Goal: Navigation & Orientation: Find specific page/section

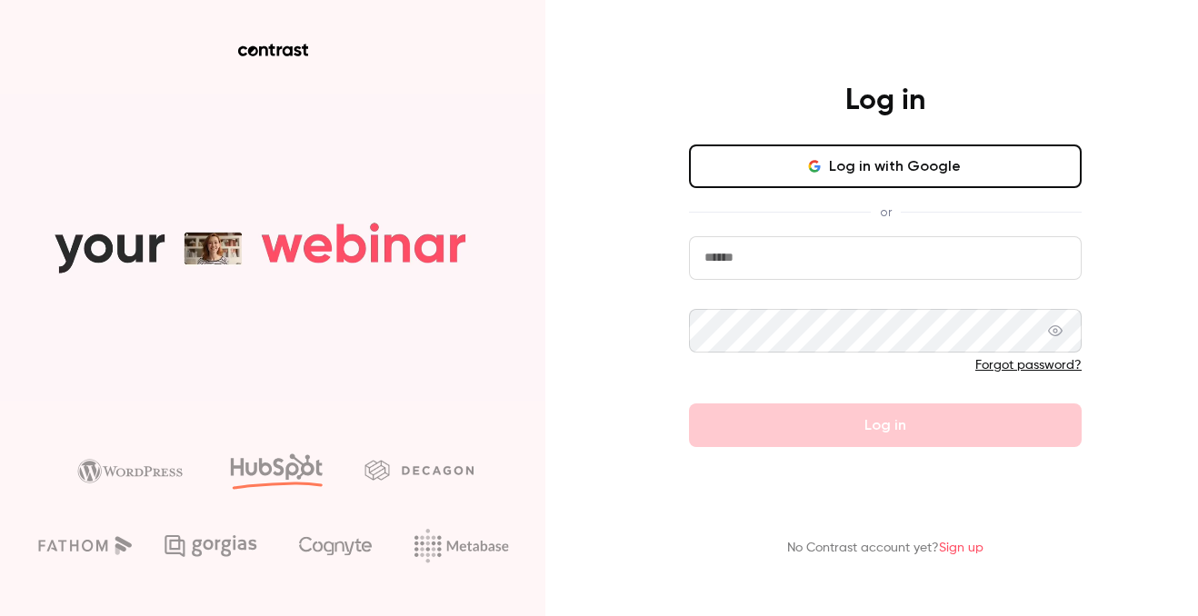
click at [832, 168] on button "Log in with Google" at bounding box center [885, 166] width 393 height 44
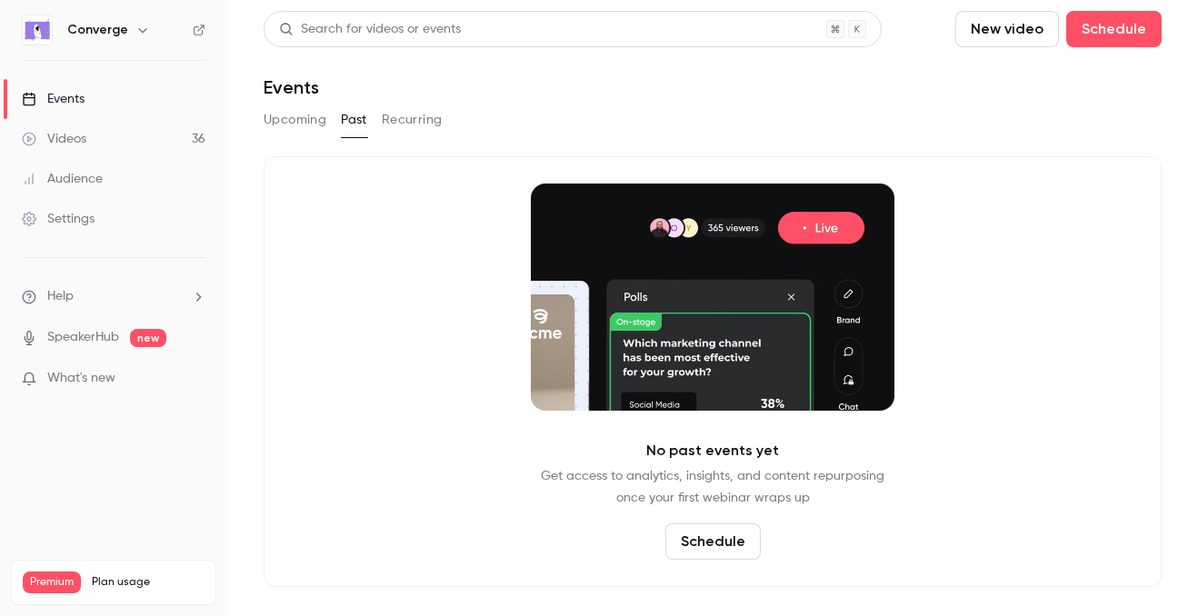
click at [130, 17] on div "Converge" at bounding box center [114, 30] width 184 height 31
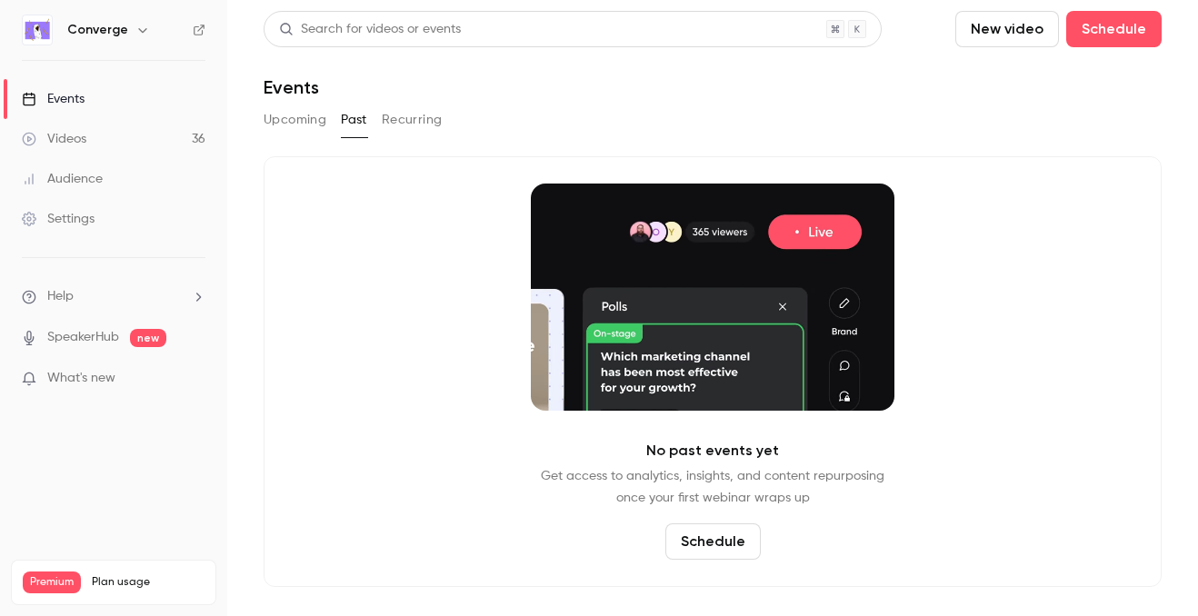
click at [132, 32] on button "button" at bounding box center [143, 30] width 22 height 22
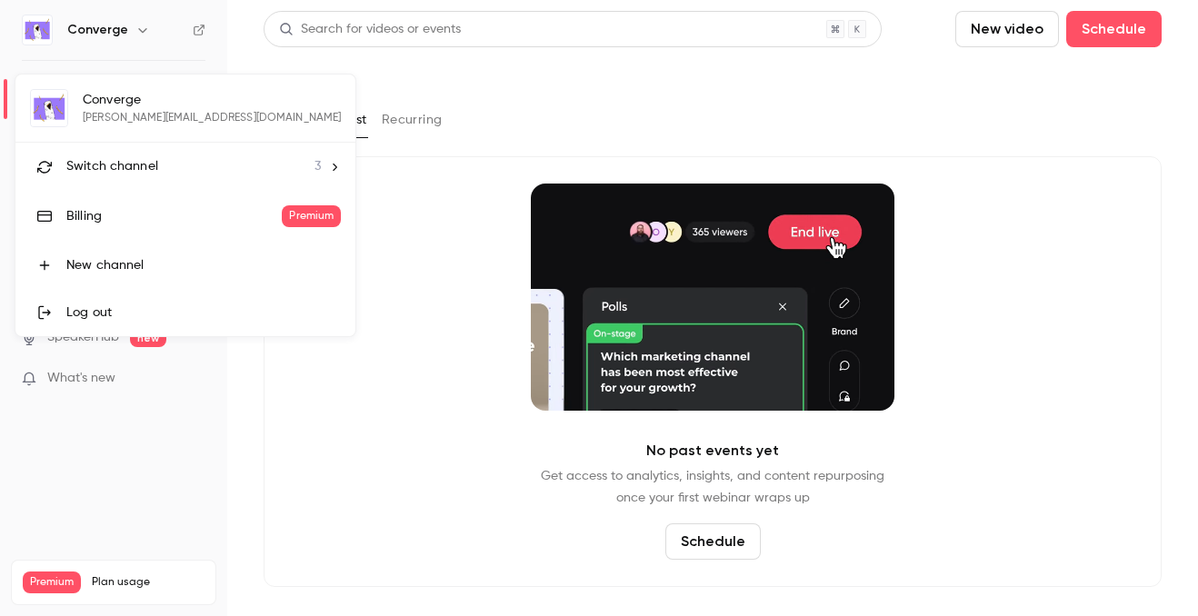
click at [134, 182] on li "Switch channel 3" at bounding box center [185, 167] width 340 height 48
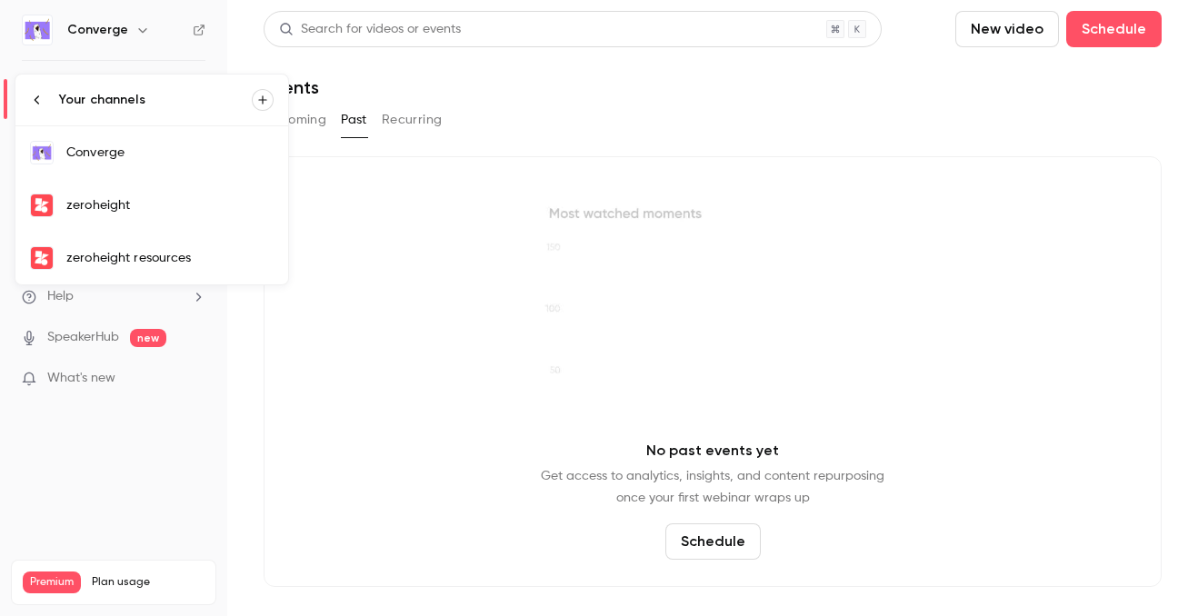
click at [199, 249] on div "zeroheight resources" at bounding box center [169, 258] width 207 height 18
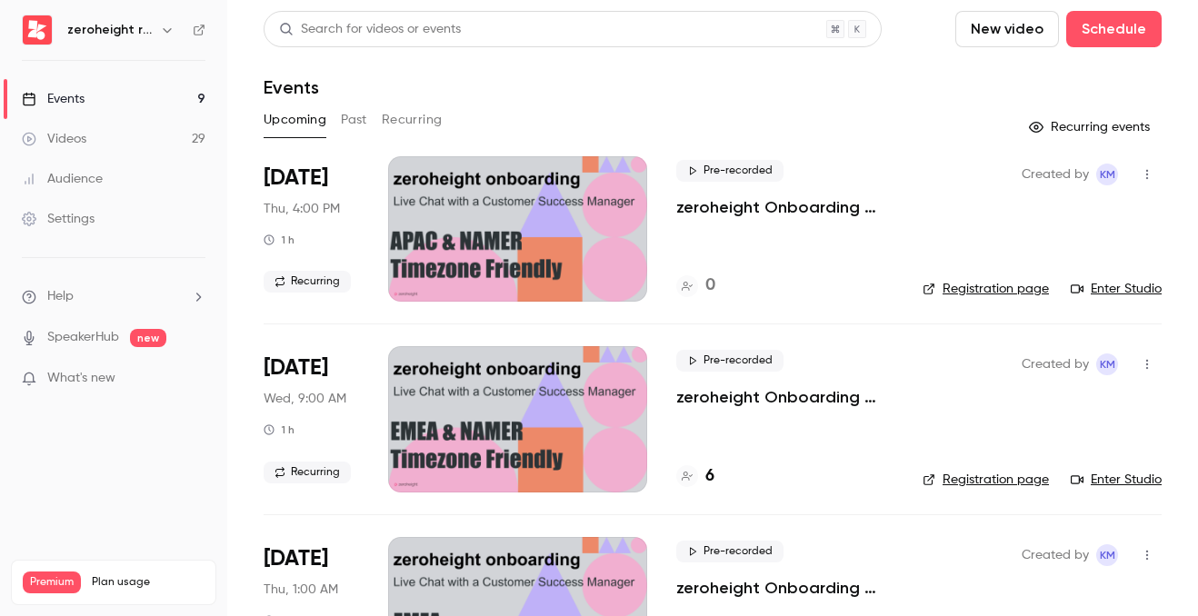
click at [591, 186] on div at bounding box center [517, 228] width 259 height 145
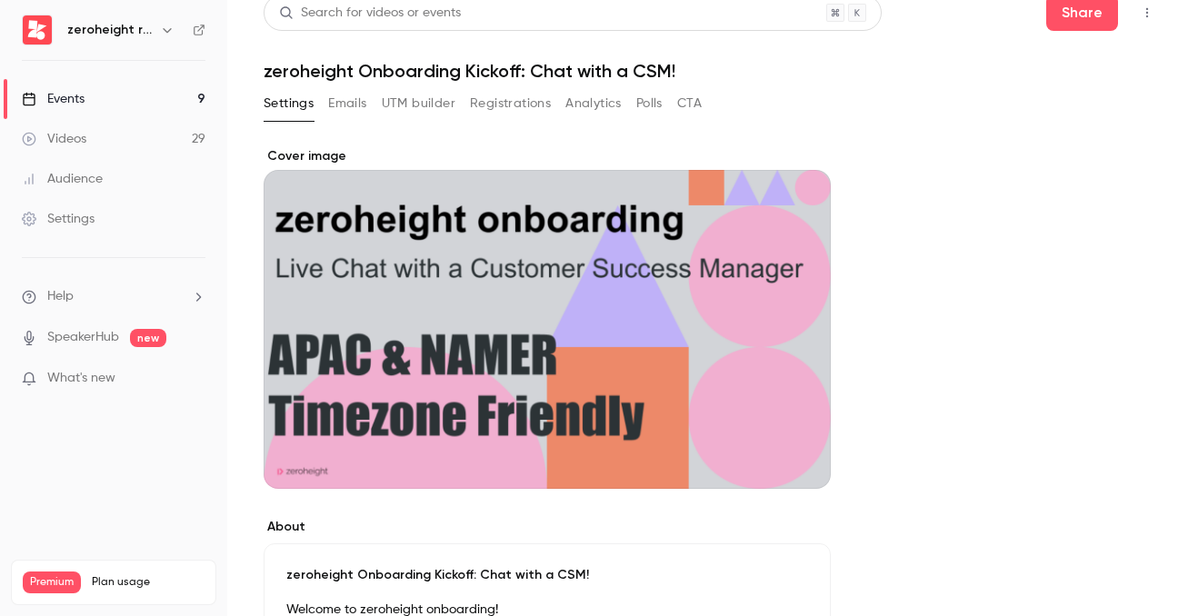
scroll to position [1, 0]
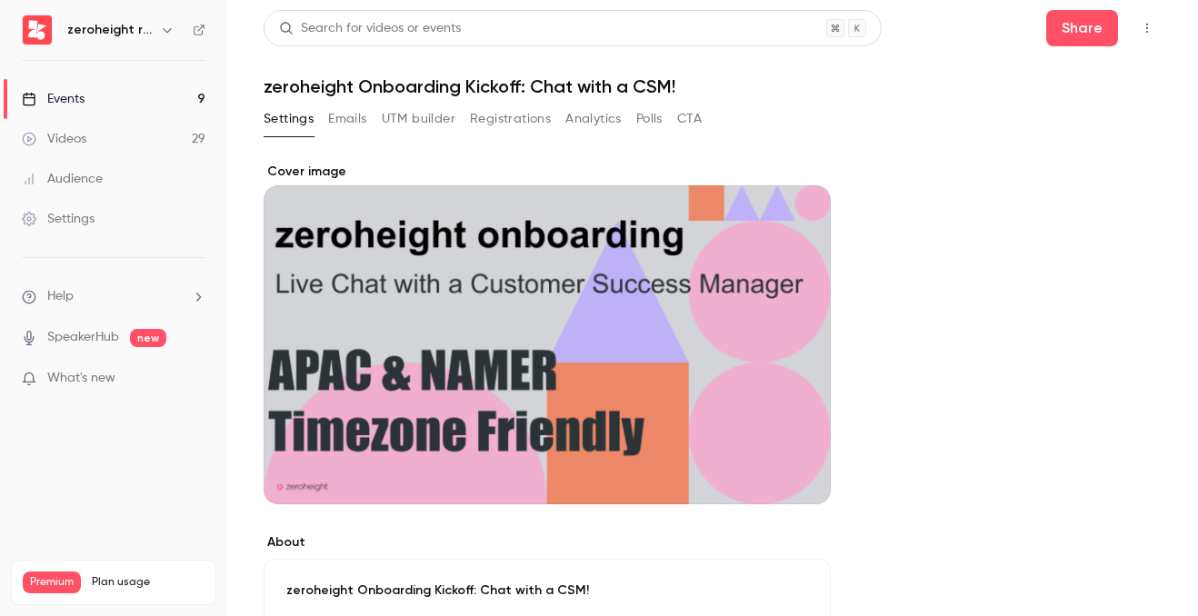
click at [163, 32] on icon "button" at bounding box center [167, 30] width 15 height 15
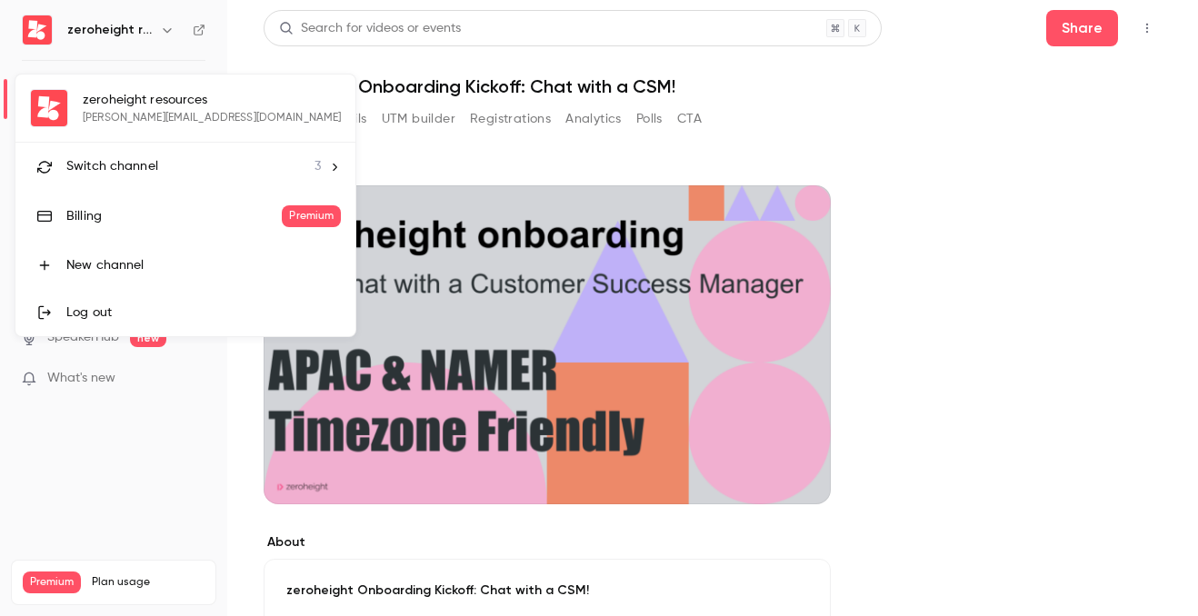
click at [175, 184] on li "Switch channel 3" at bounding box center [185, 167] width 340 height 48
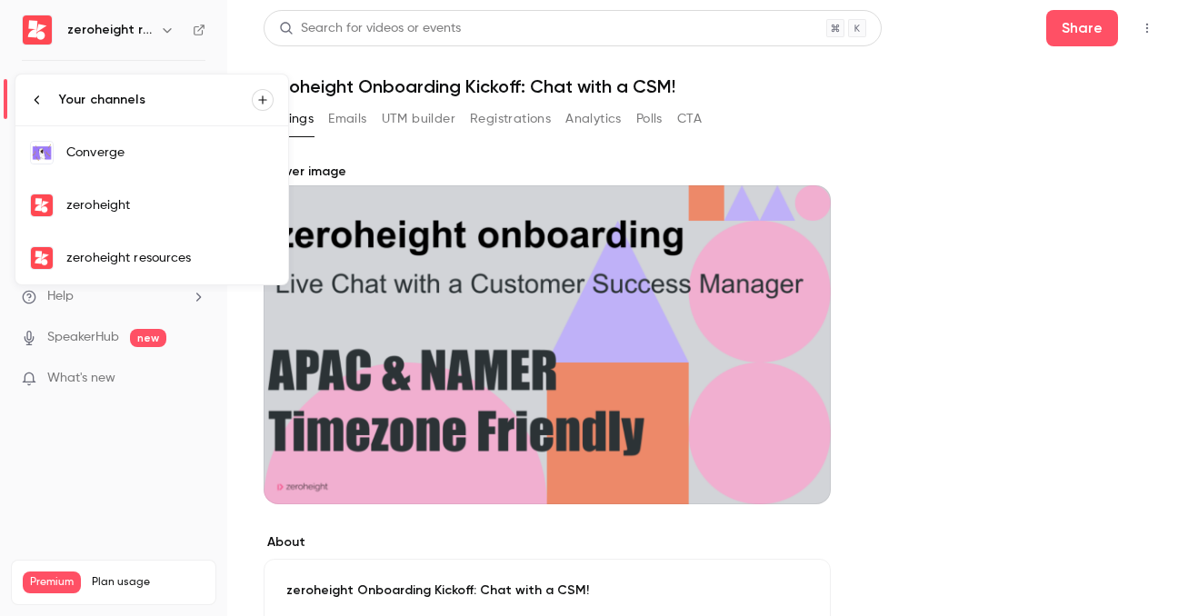
click at [964, 168] on div at bounding box center [599, 308] width 1198 height 616
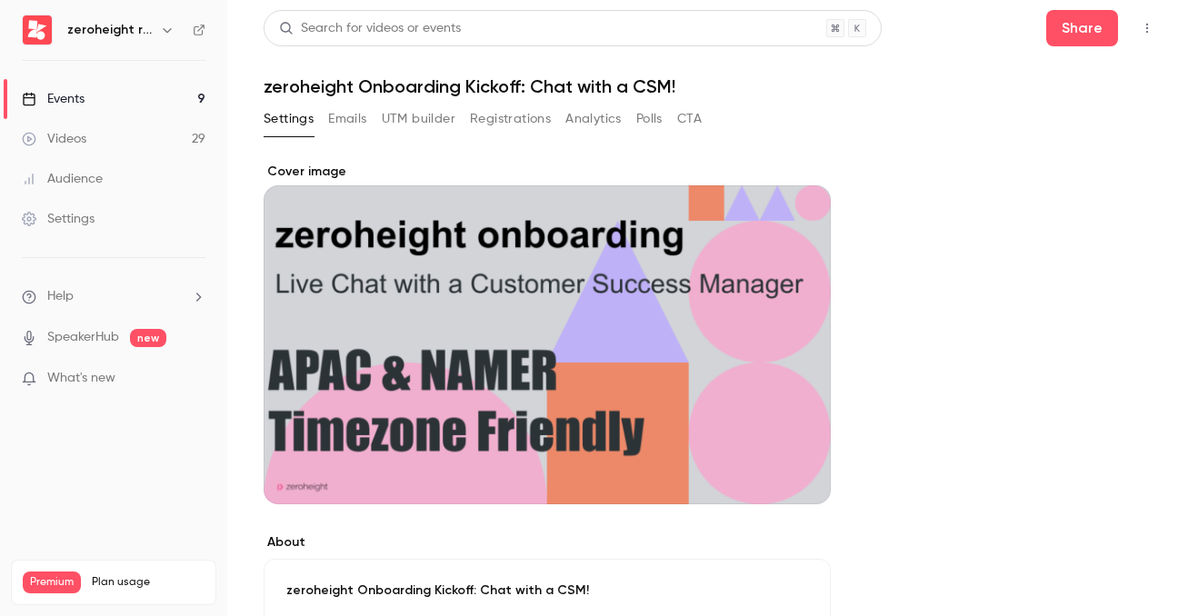
click at [141, 99] on link "Events 9" at bounding box center [113, 99] width 227 height 40
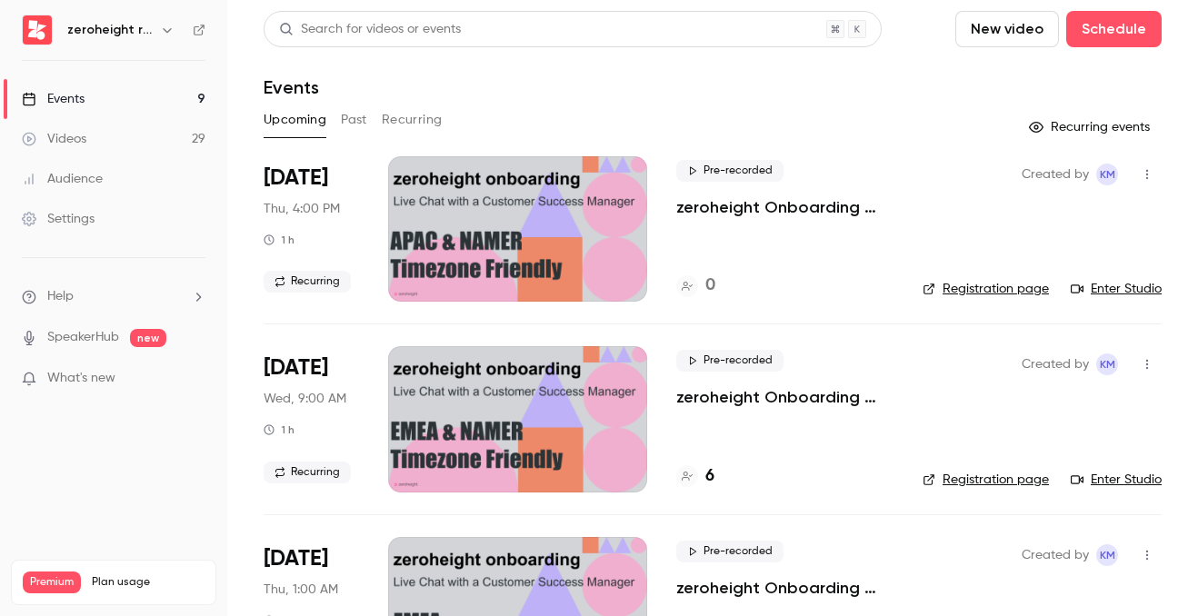
click at [1119, 288] on link "Enter Studio" at bounding box center [1115, 289] width 91 height 18
